Goal: Use online tool/utility: Utilize a website feature to perform a specific function

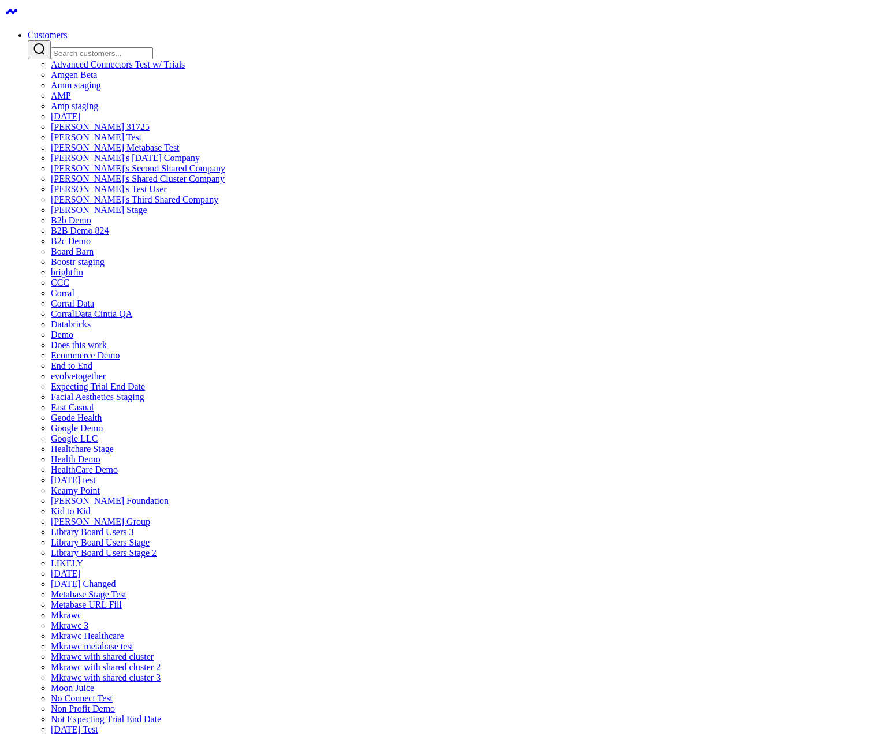
click at [153, 47] on input "Search customers input" at bounding box center [102, 53] width 102 height 12
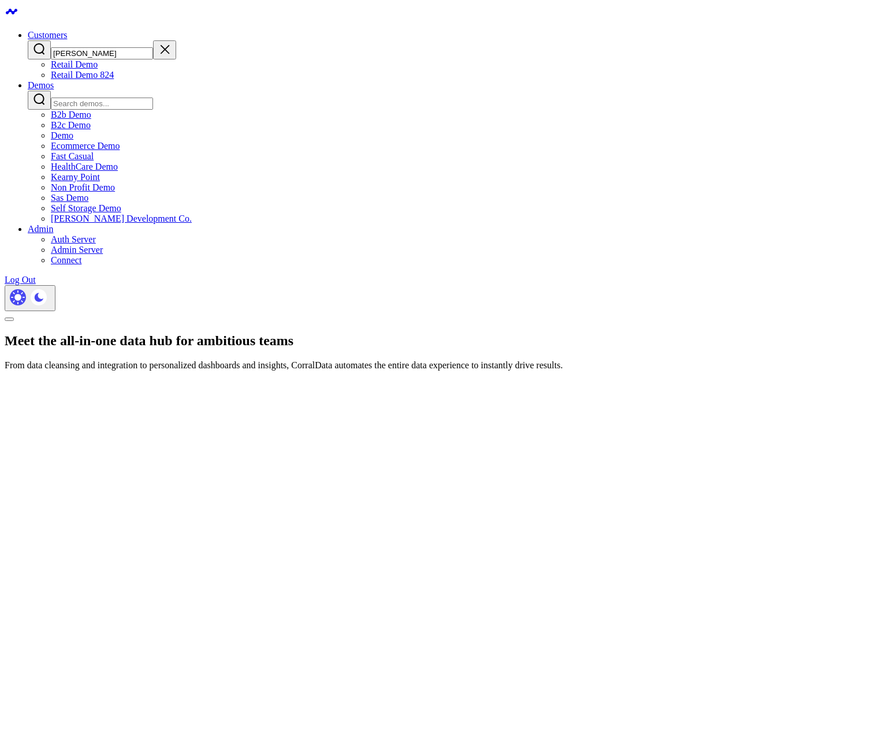
type input "[PERSON_NAME]"
click at [114, 80] on link "Retail Demo 824" at bounding box center [82, 75] width 63 height 10
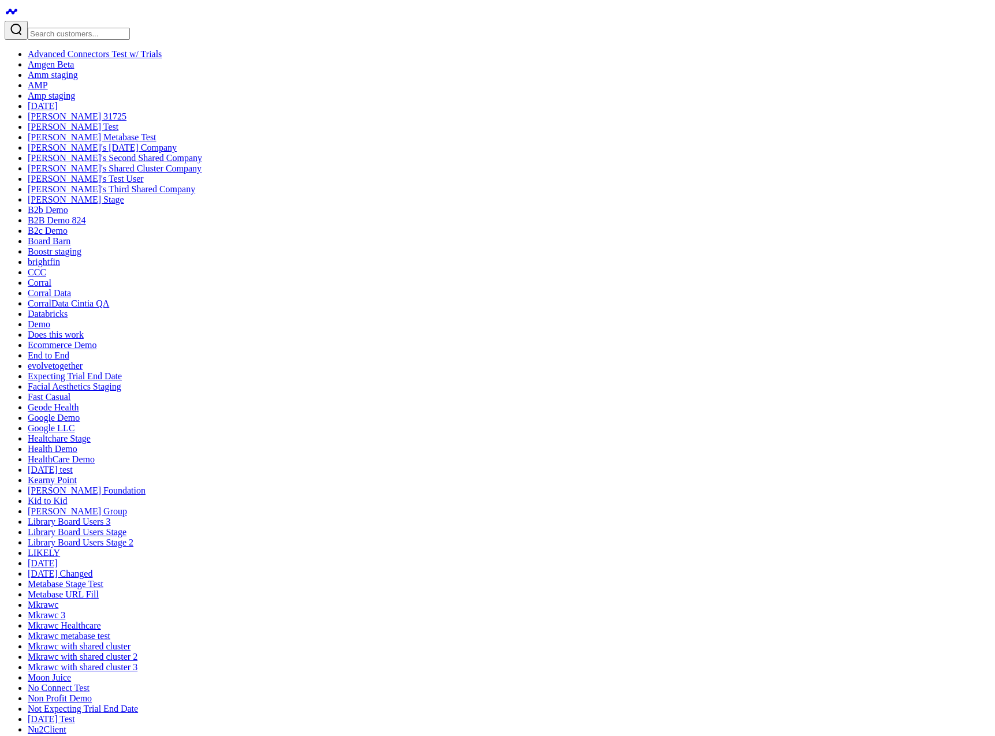
type textarea "A widget that just executes SELECT 1"
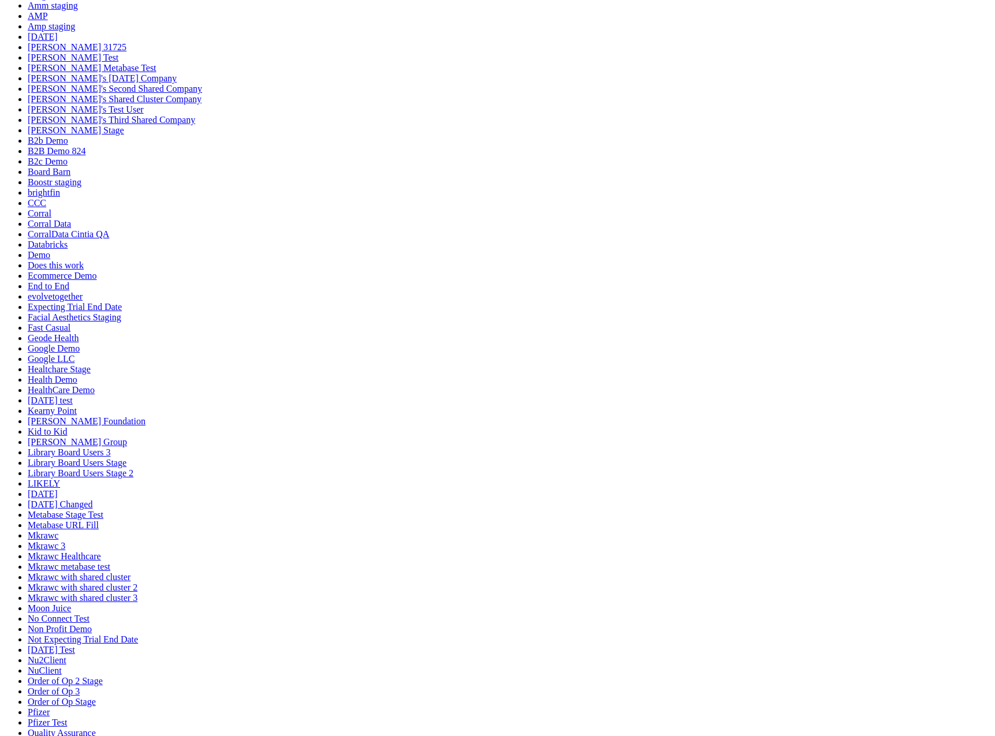
scroll to position [194, 0]
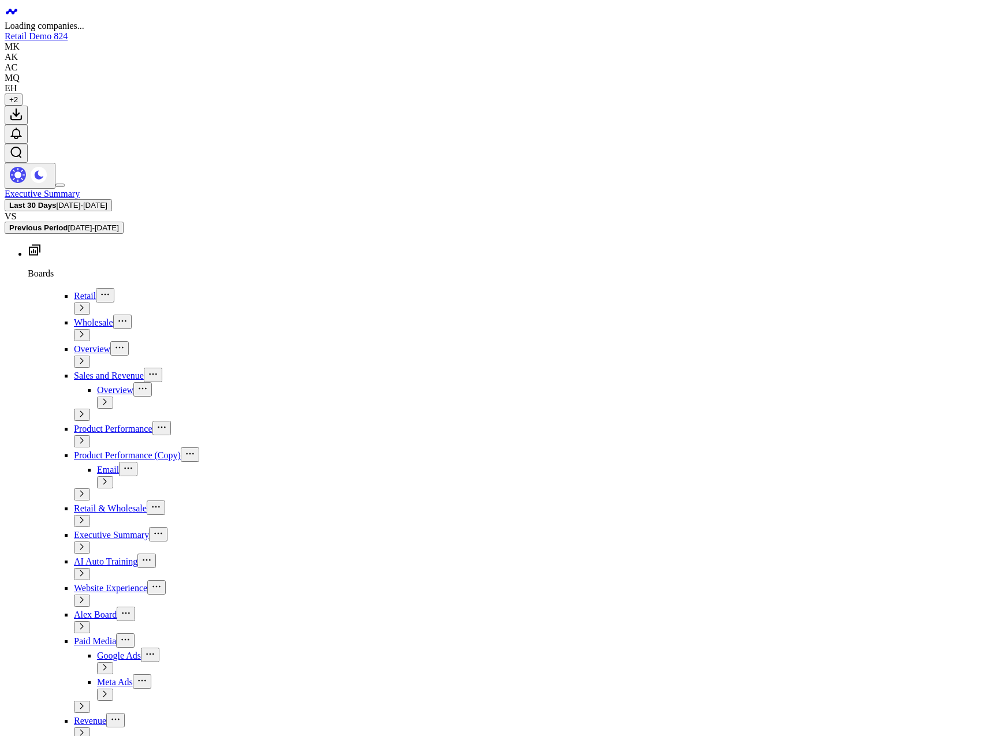
scroll to position [69, 0]
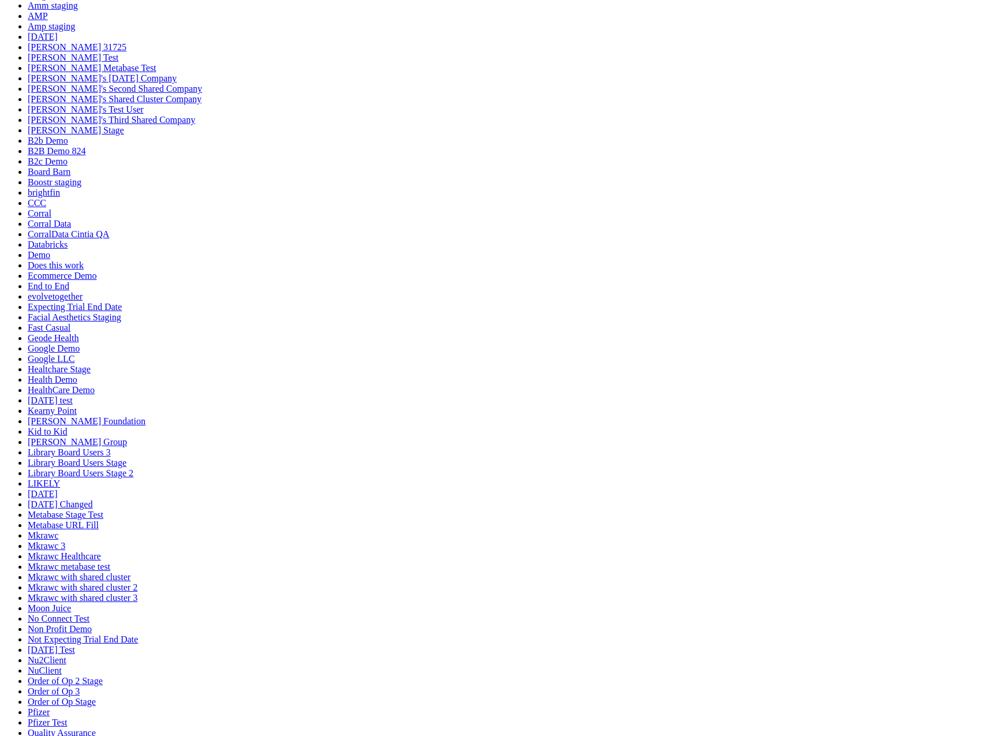
type textarea "hello world"
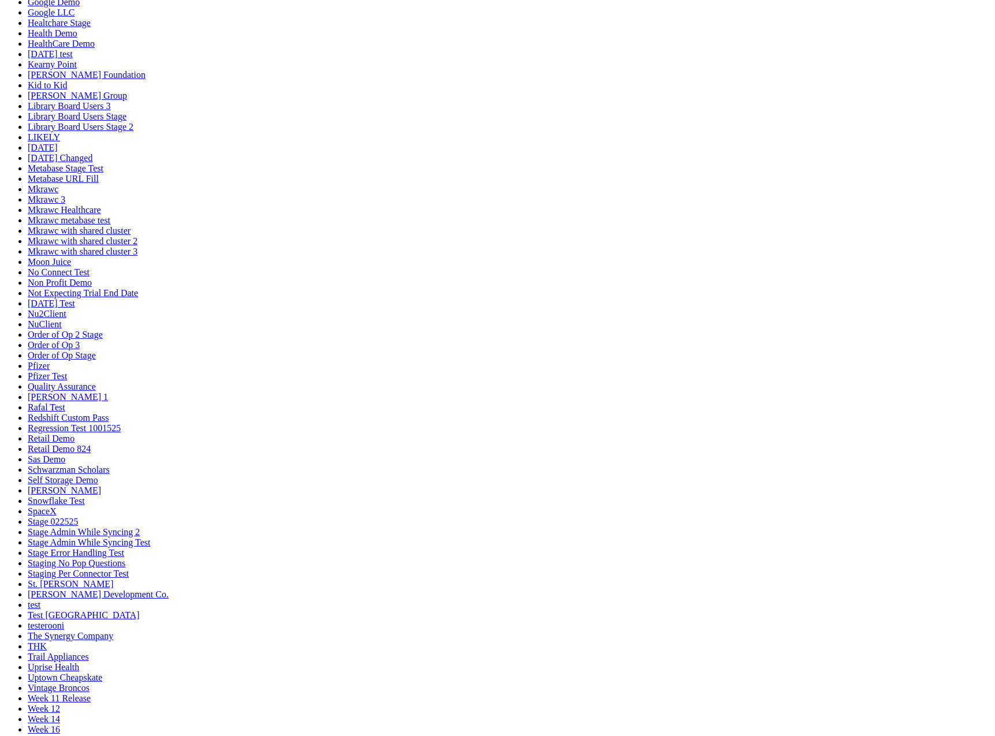
scroll to position [1733, 0]
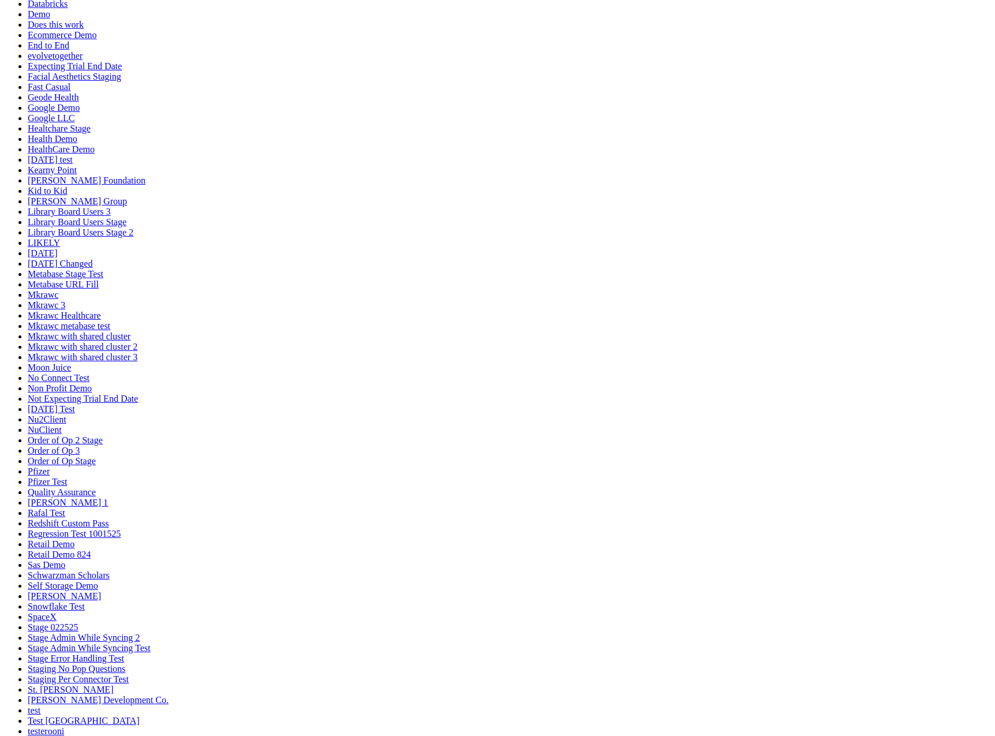
scroll to position [293, 0]
